Goal: Use online tool/utility: Utilize a website feature to perform a specific function

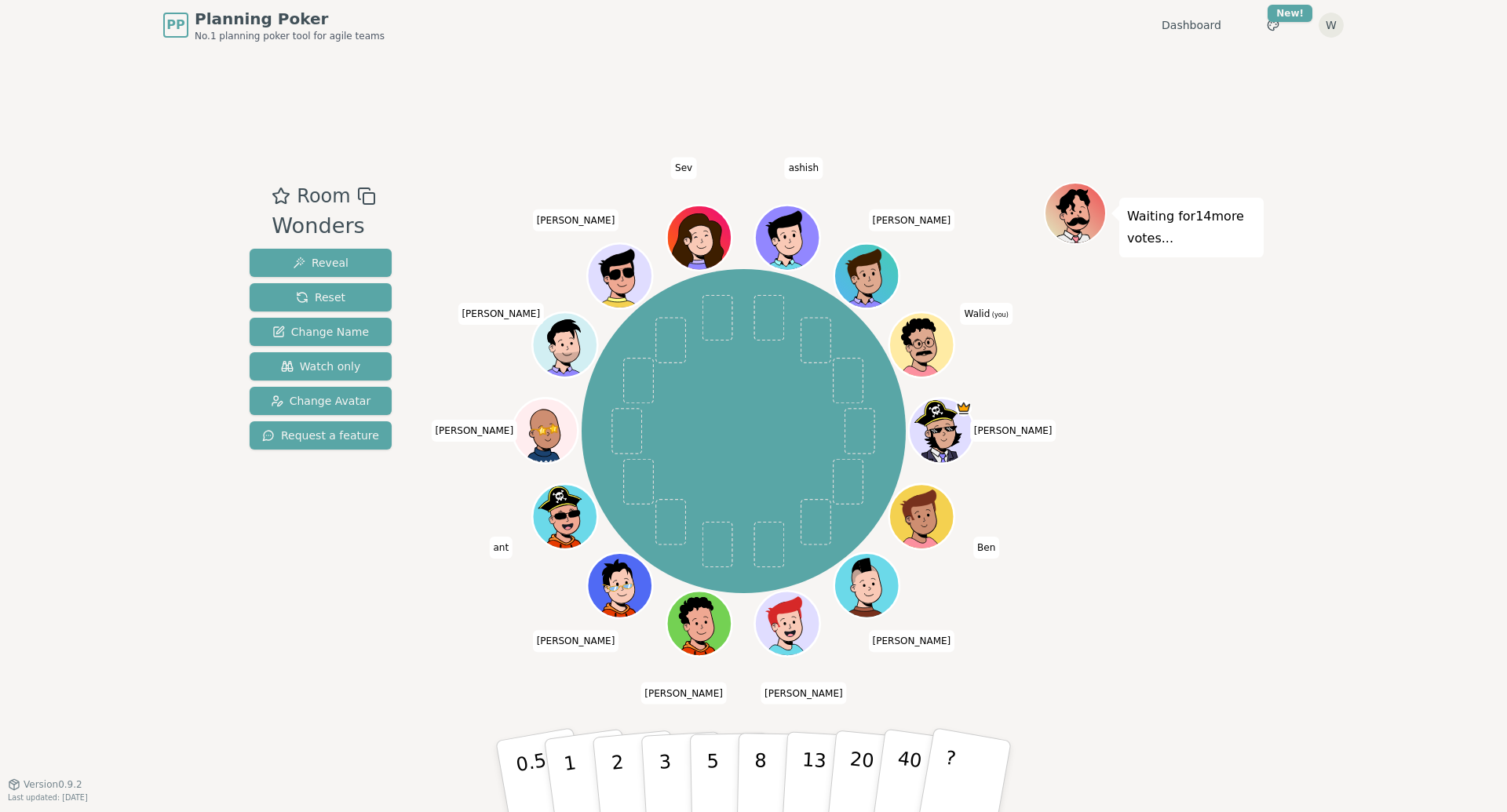
click at [1087, 124] on div "Room Wonders Reveal Reset Change Name Watch only Change Avatar Request a featur…" at bounding box center [754, 416] width 1021 height 733
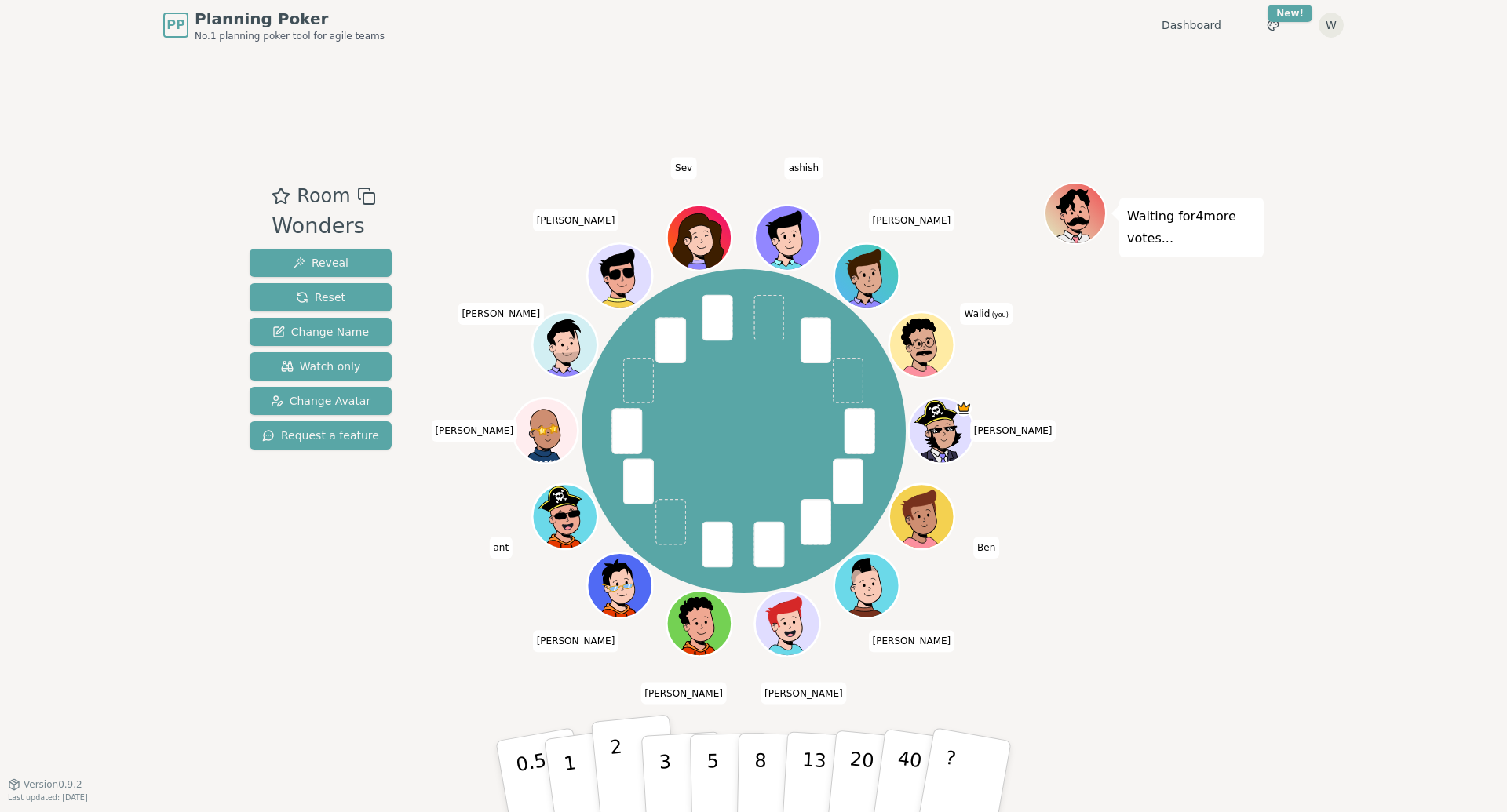
click at [620, 749] on p "2" at bounding box center [620, 778] width 21 height 86
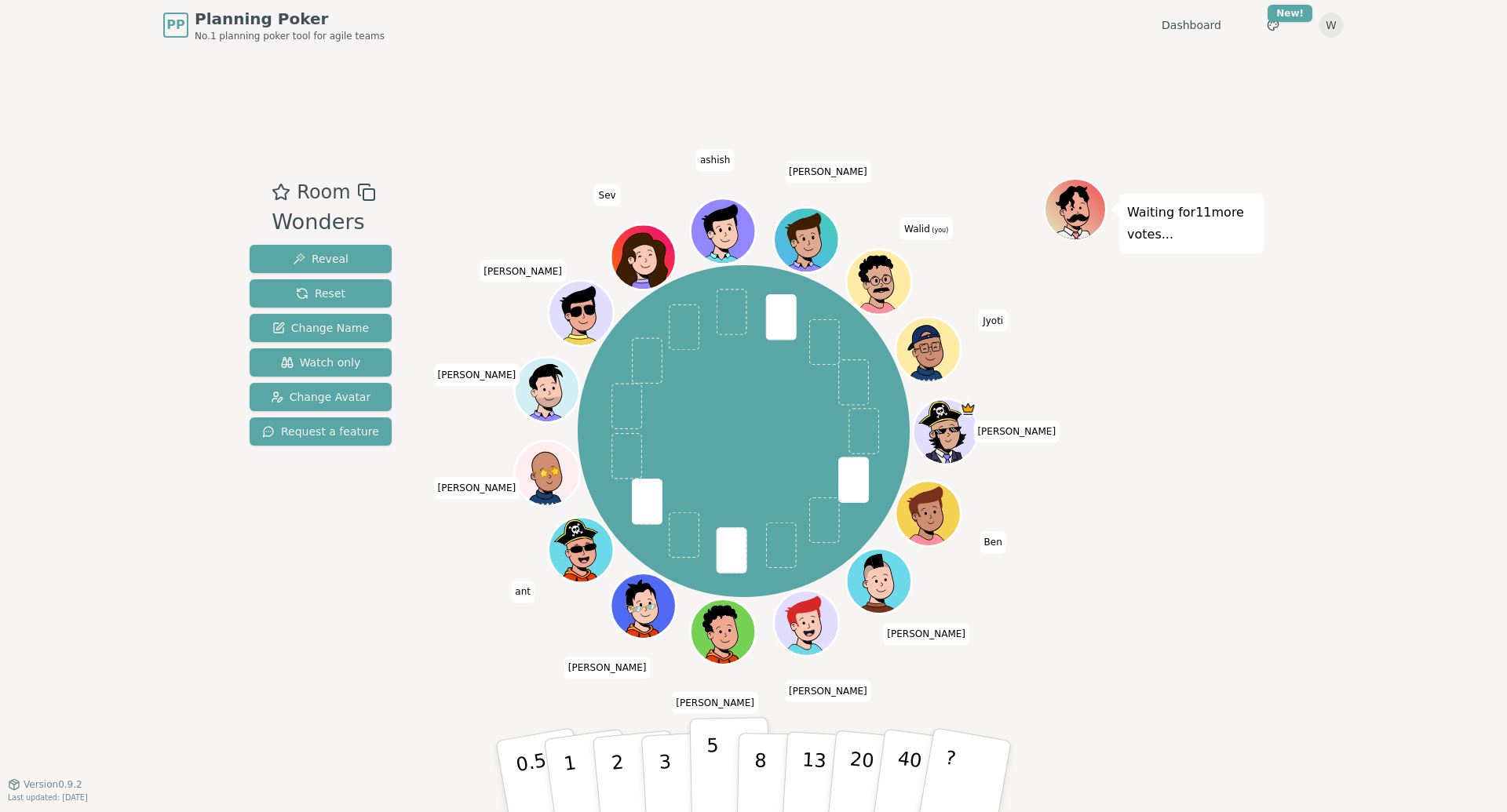
click at [720, 758] on button "5" at bounding box center [730, 777] width 81 height 119
click at [707, 760] on p "5" at bounding box center [713, 777] width 13 height 85
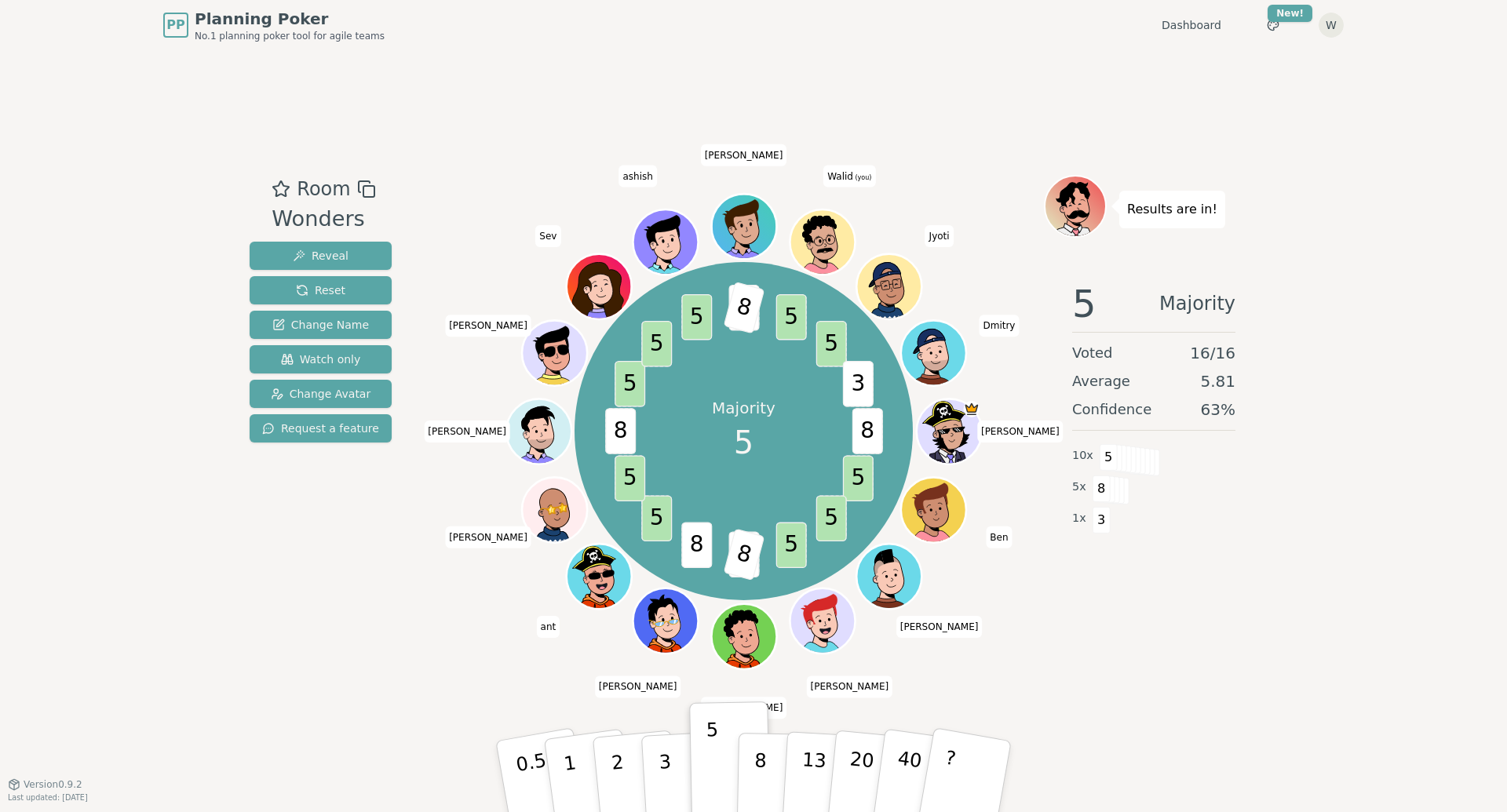
click at [1351, 622] on div "PP Planning Poker No.1 planning poker tool for agile teams Dashboard Toggle the…" at bounding box center [754, 406] width 1507 height 812
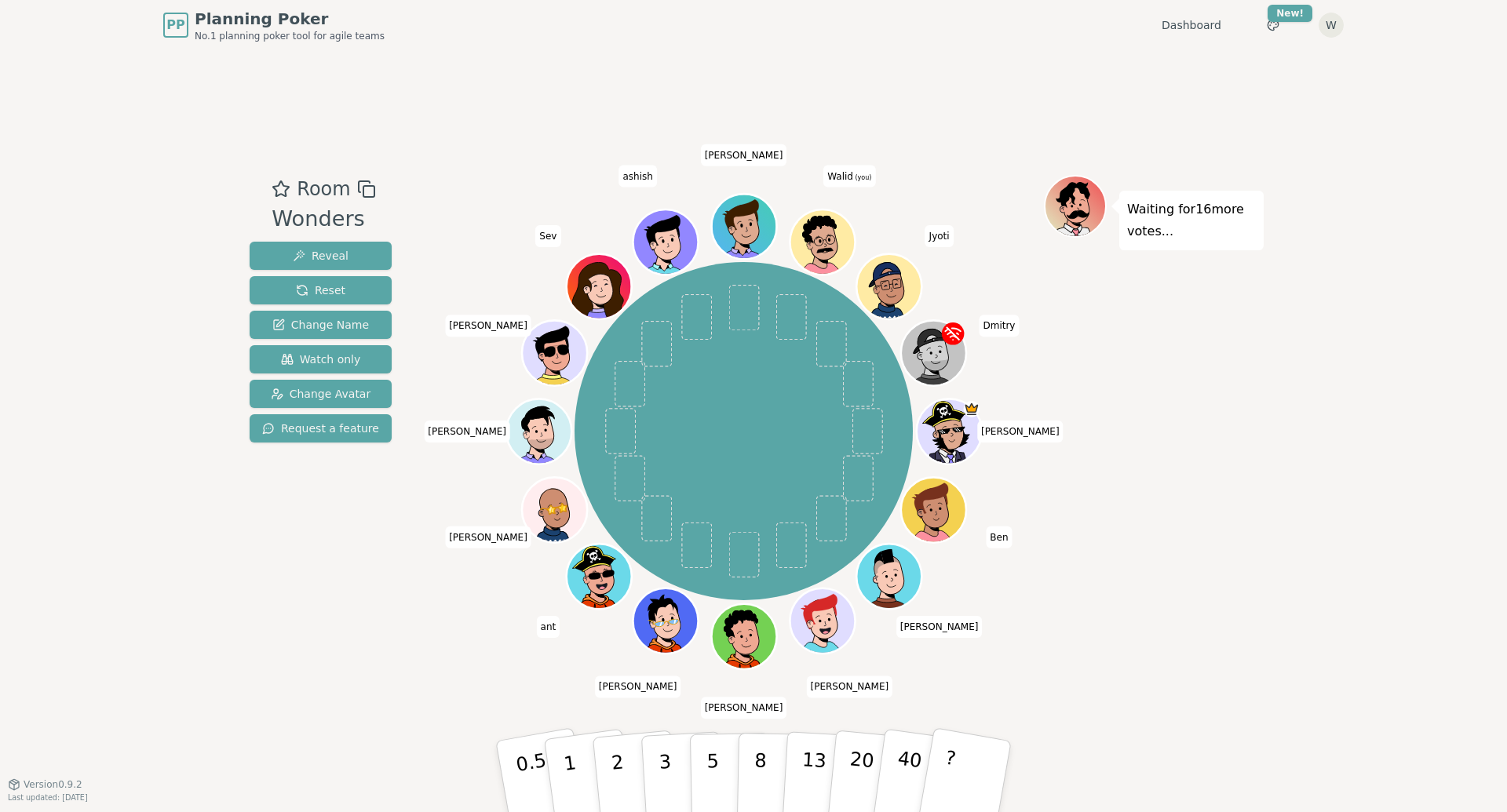
click at [1259, 367] on div "Waiting for 16 more votes..." at bounding box center [1154, 417] width 219 height 485
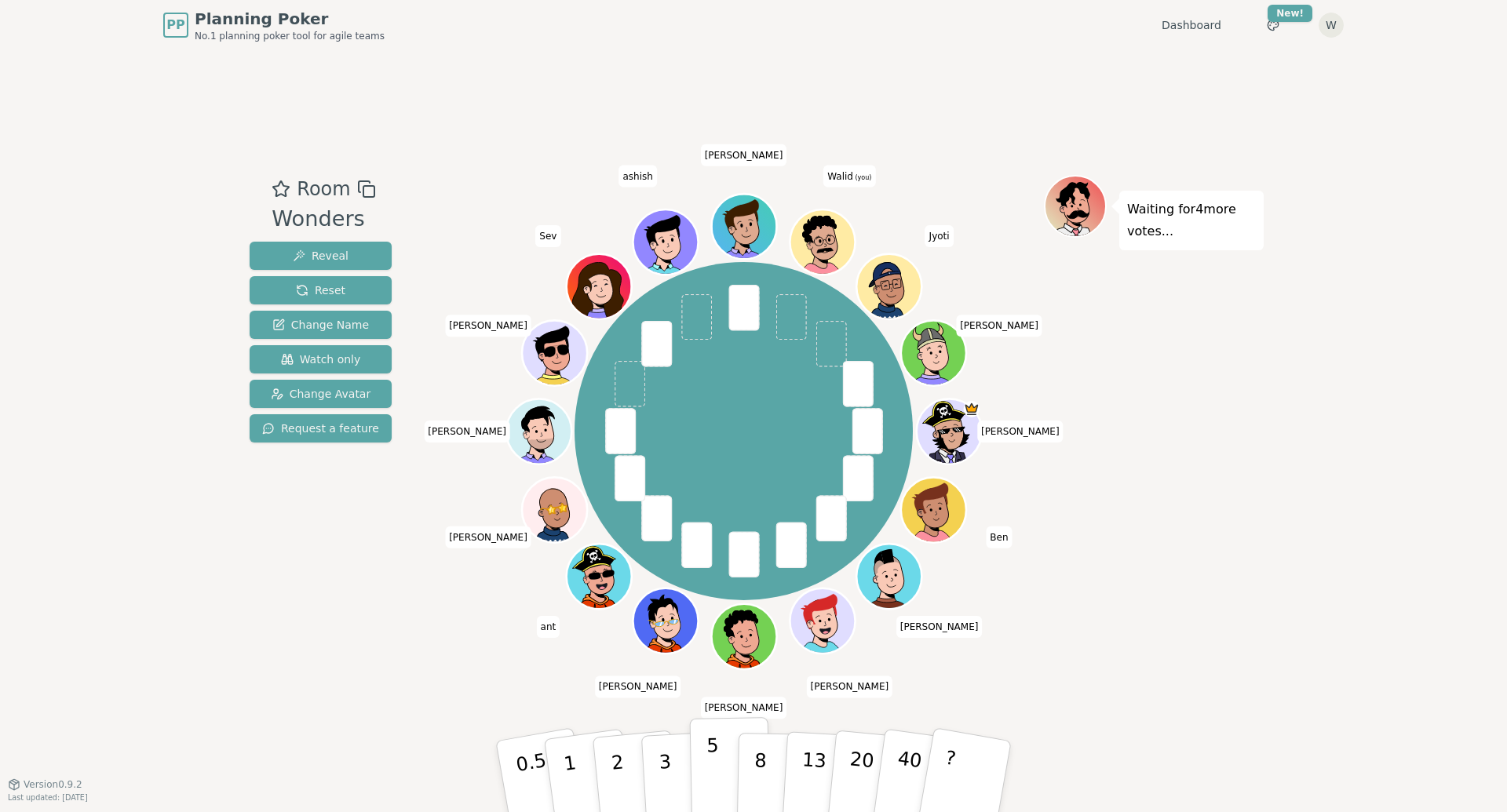
click at [715, 747] on p "5" at bounding box center [713, 777] width 13 height 85
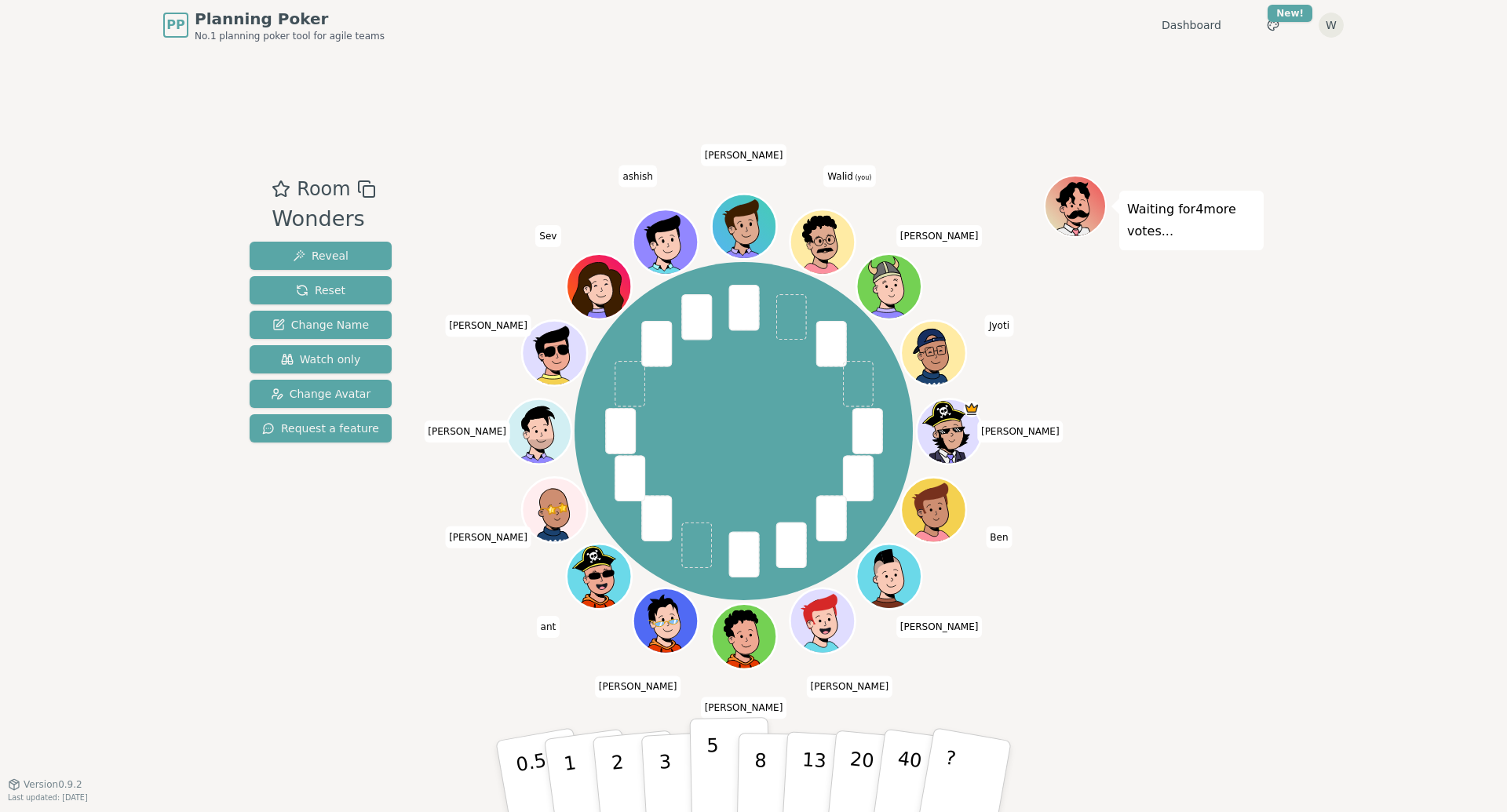
click at [709, 759] on p "5" at bounding box center [713, 777] width 13 height 85
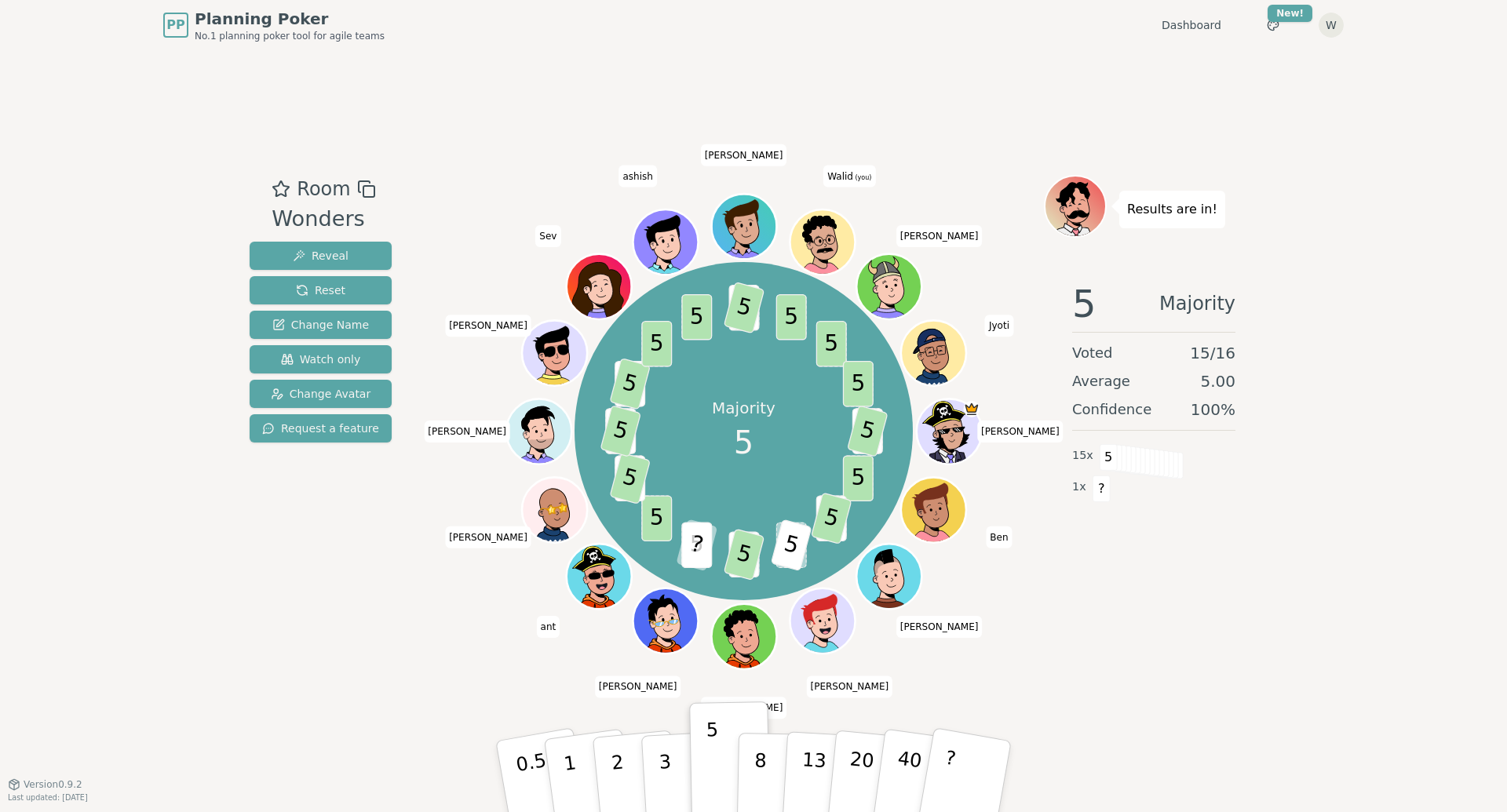
click at [42, 584] on div "PP Planning Poker No.1 planning poker tool for agile teams Dashboard Toggle the…" at bounding box center [754, 406] width 1507 height 812
click at [313, 287] on span "Reset" at bounding box center [320, 290] width 49 height 16
